Goal: Information Seeking & Learning: Learn about a topic

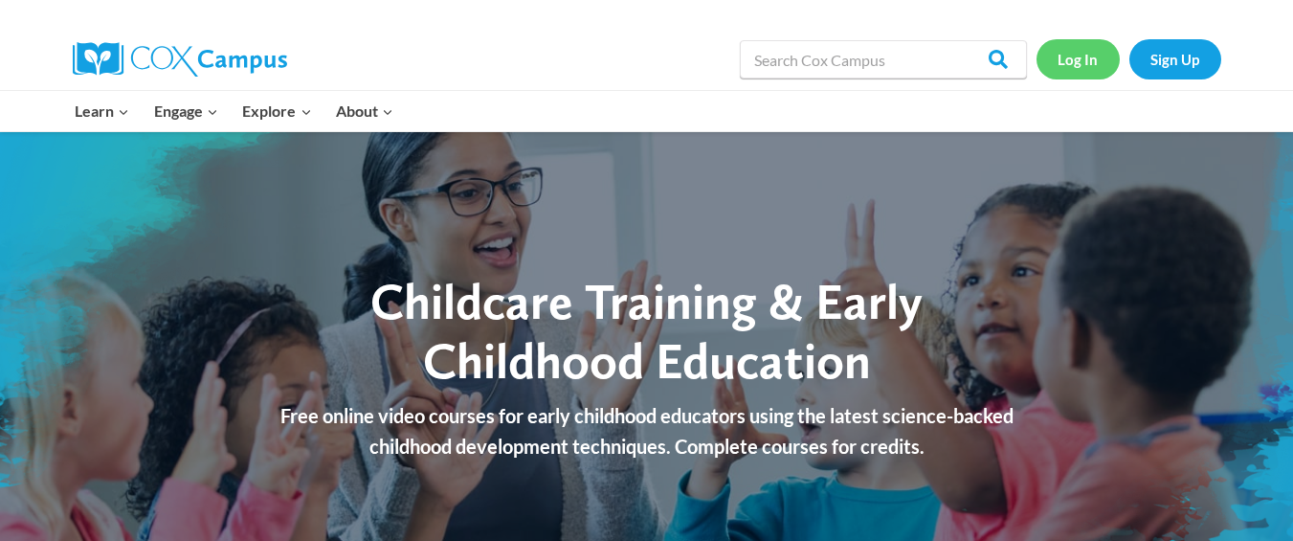
click at [1087, 61] on link "Log In" at bounding box center [1077, 58] width 83 height 39
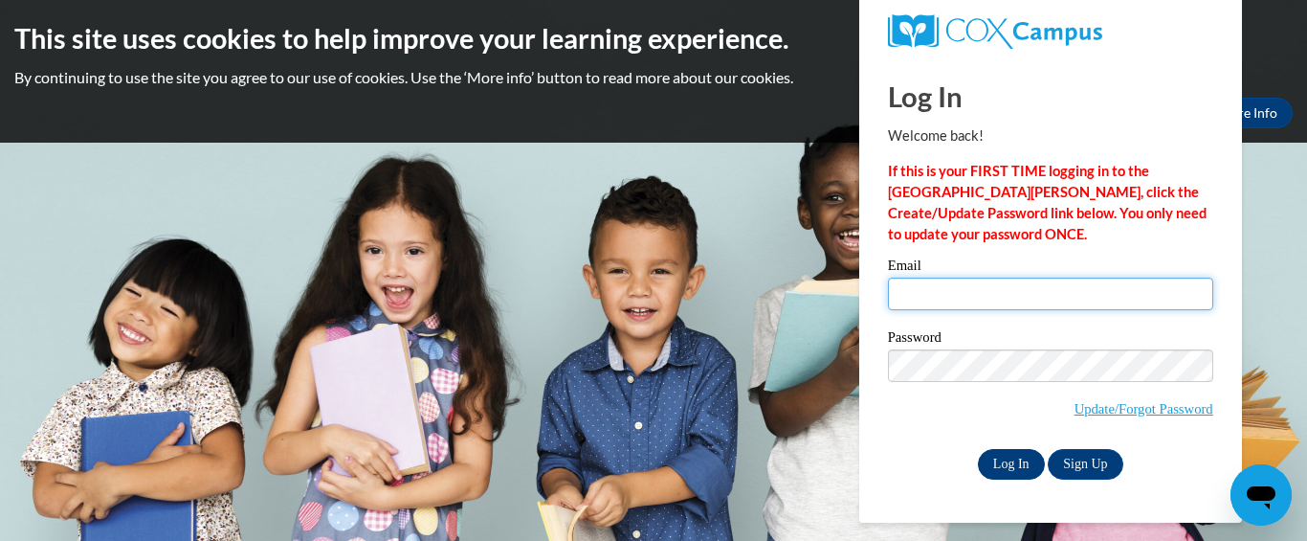
type input "[EMAIL_ADDRESS][DOMAIN_NAME]"
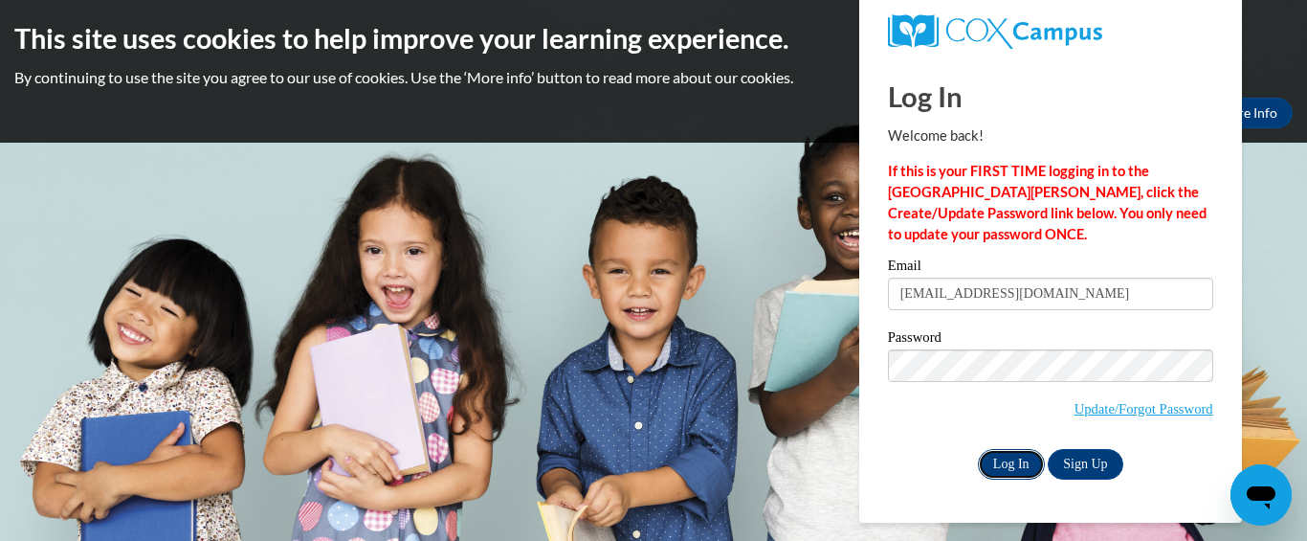
click at [1001, 457] on input "Log In" at bounding box center [1011, 464] width 67 height 31
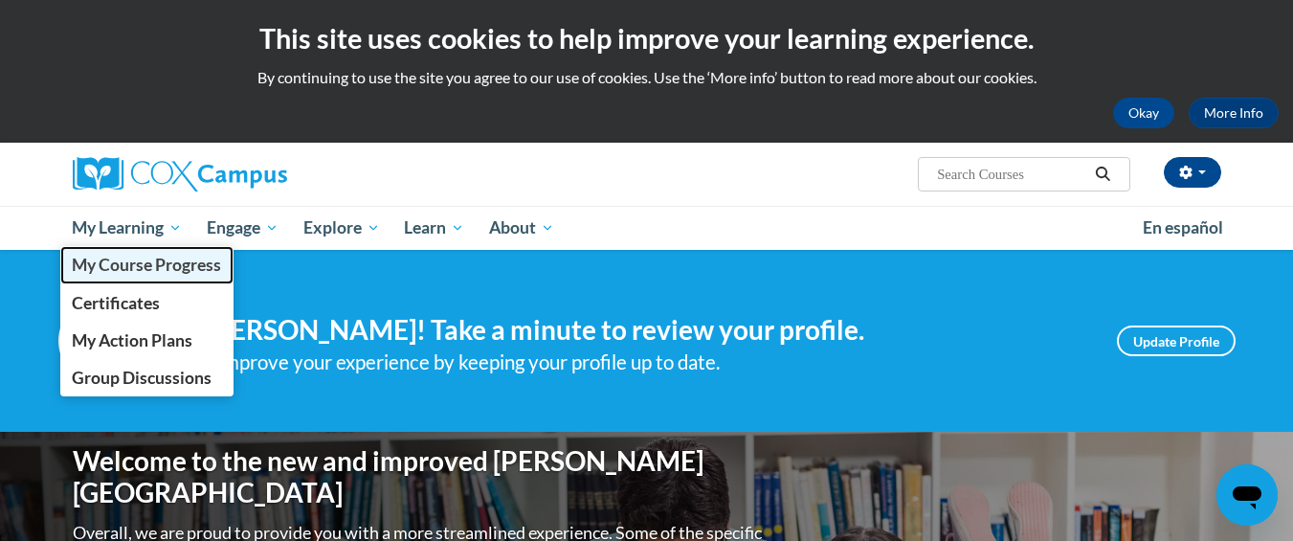
click at [108, 262] on span "My Course Progress" at bounding box center [146, 265] width 149 height 20
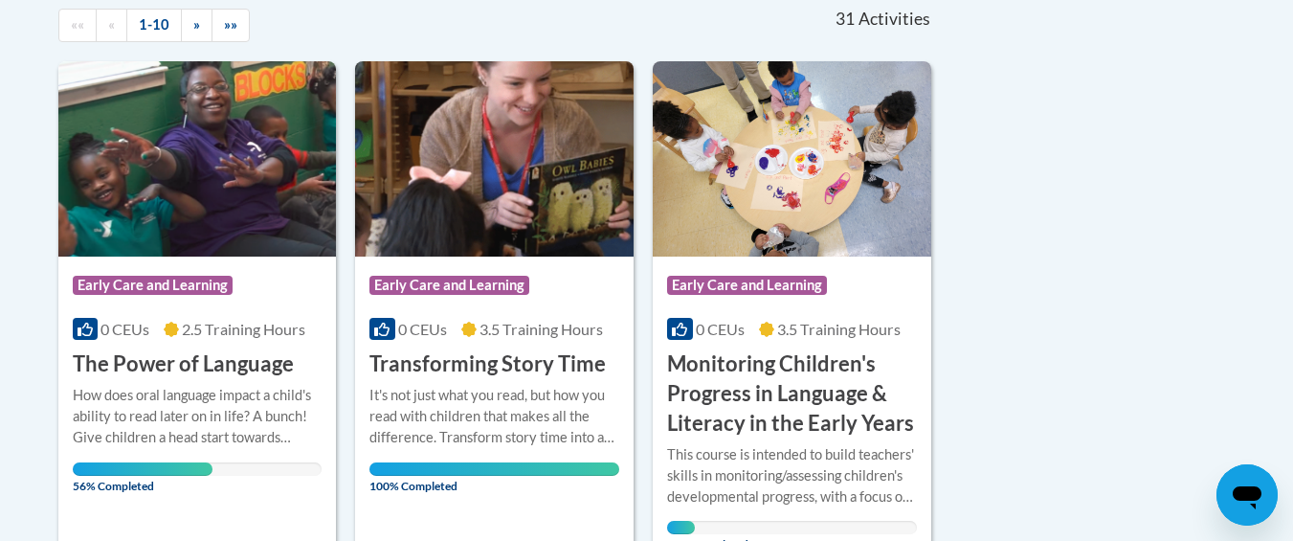
scroll to position [459, 0]
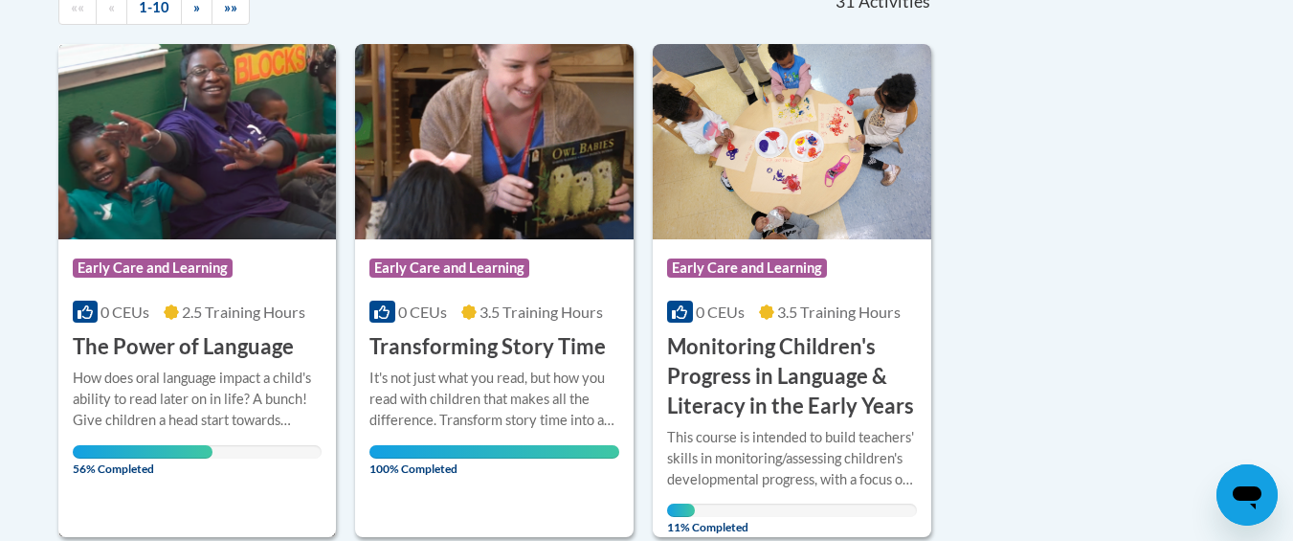
click at [240, 273] on div "Course Category: Early Care and Learning" at bounding box center [198, 270] width 250 height 43
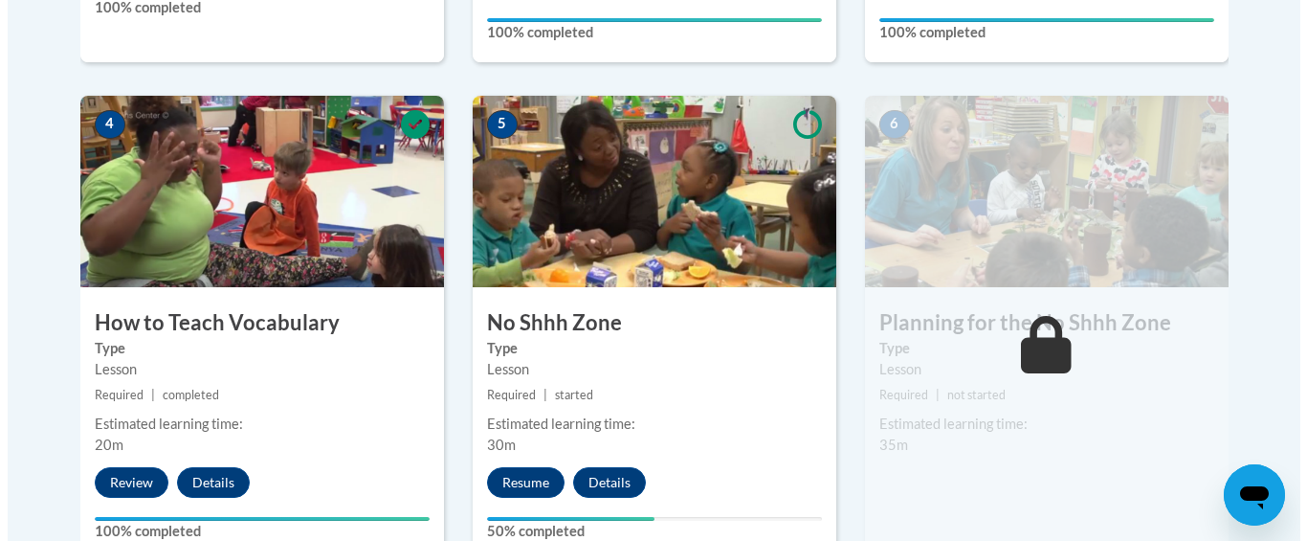
scroll to position [1084, 0]
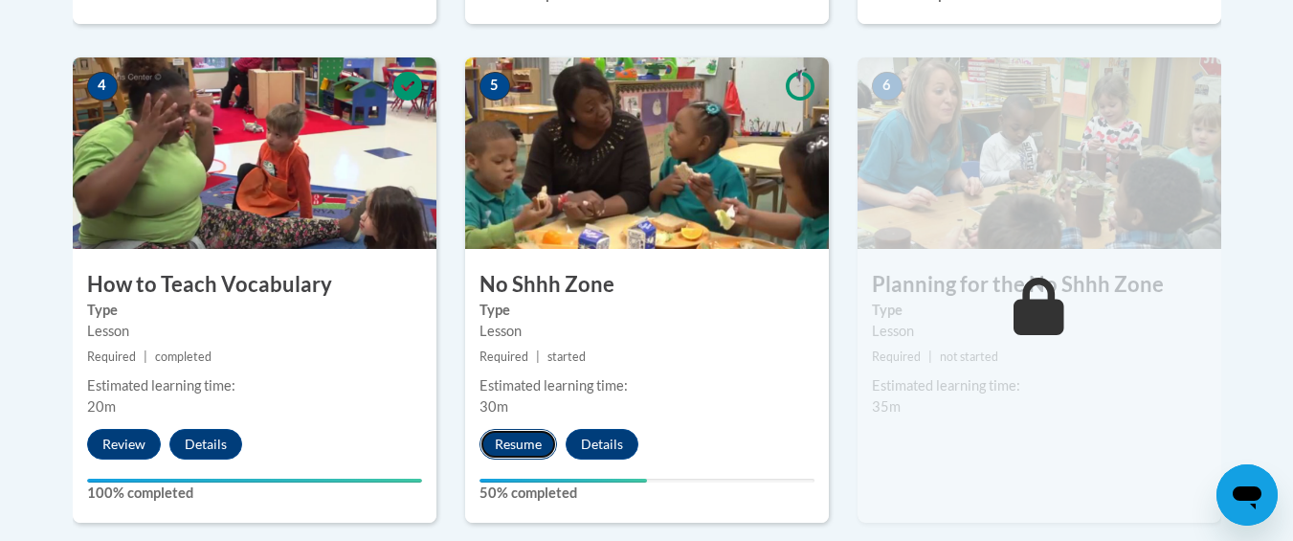
click at [533, 444] on button "Resume" at bounding box center [518, 444] width 78 height 31
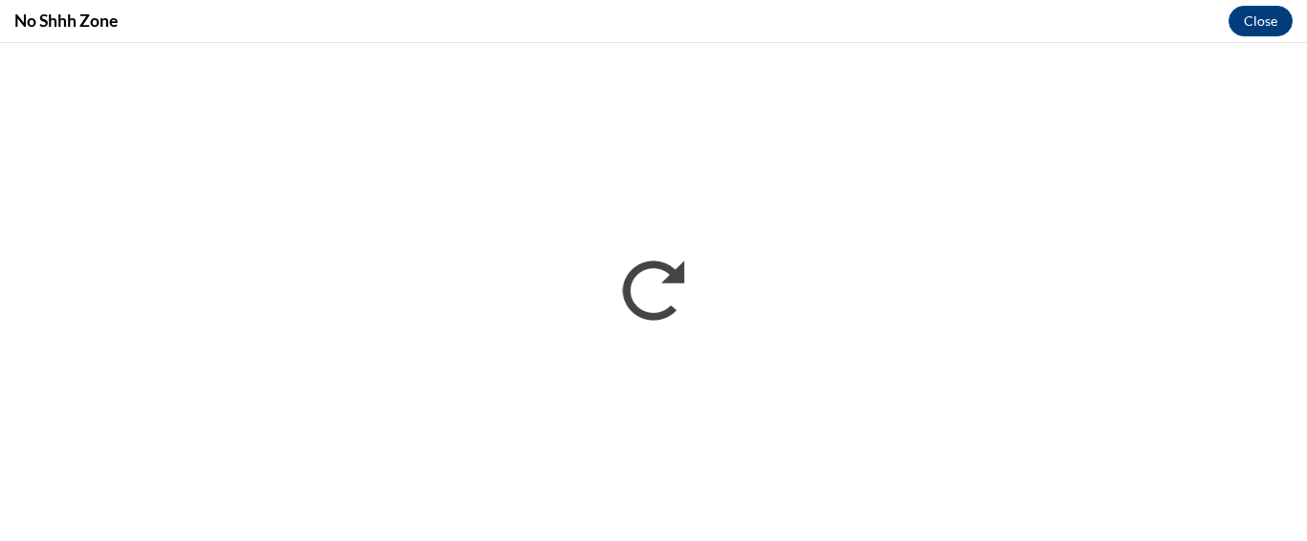
scroll to position [0, 0]
click at [996, 26] on div "No Shhh Zone Close" at bounding box center [653, 21] width 1307 height 43
